Goal: Transaction & Acquisition: Purchase product/service

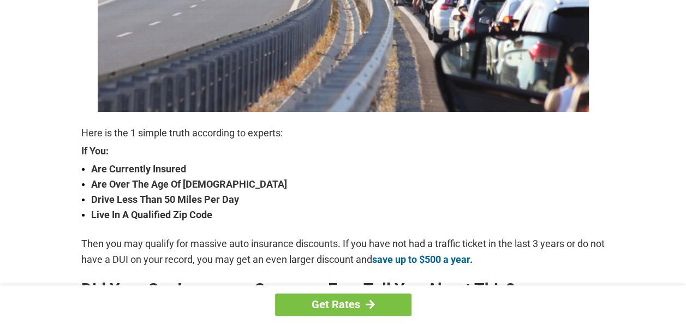
scroll to position [664, 0]
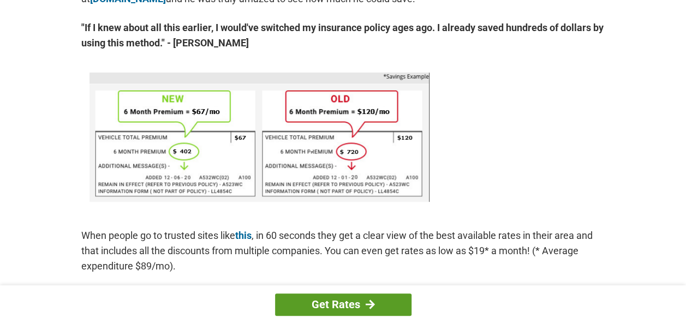
click at [327, 300] on link "Get Rates" at bounding box center [343, 305] width 137 height 22
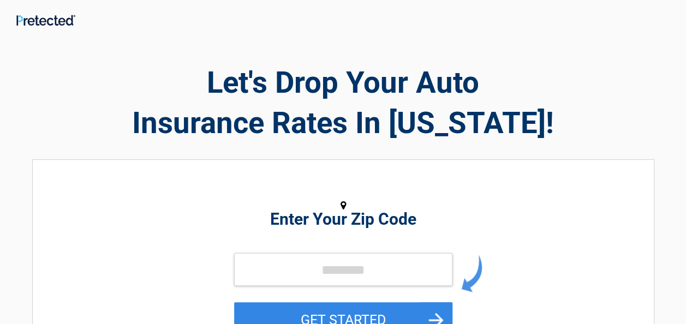
drag, startPoint x: 675, startPoint y: 222, endPoint x: 684, endPoint y: 262, distance: 41.2
